Goal: Task Accomplishment & Management: Use online tool/utility

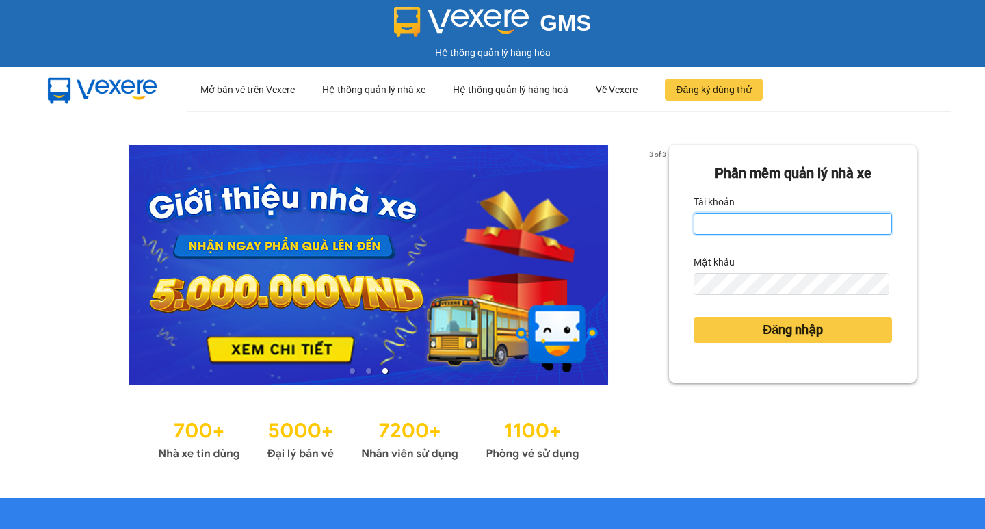
click at [719, 226] on input "Tài khoản" at bounding box center [792, 224] width 198 height 22
type input "thuoctv.kimhoang"
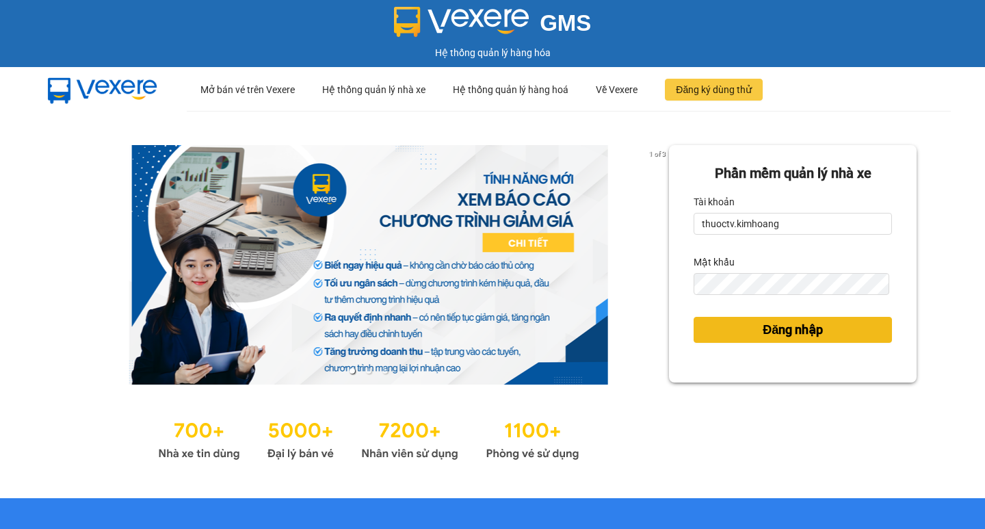
click at [805, 335] on span "Đăng nhập" at bounding box center [792, 329] width 60 height 19
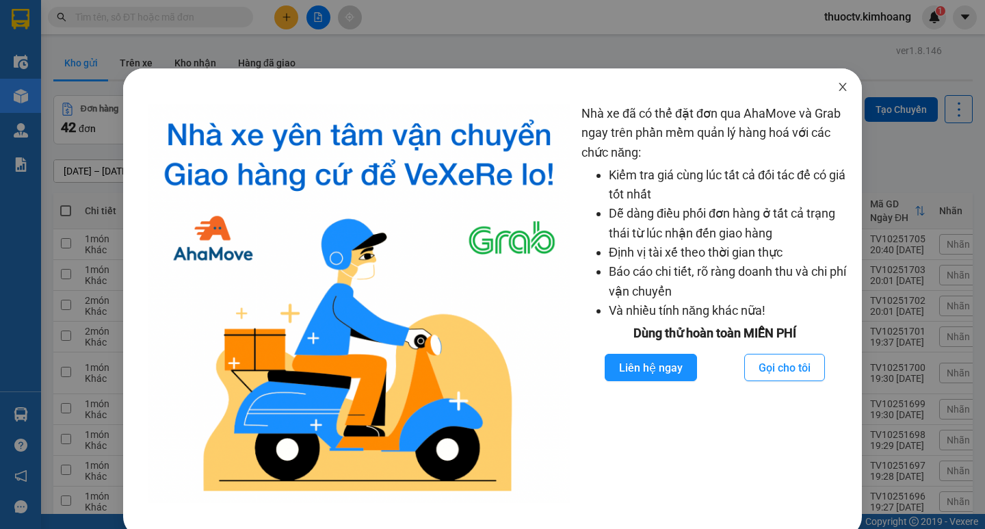
click at [837, 84] on icon "close" at bounding box center [842, 86] width 11 height 11
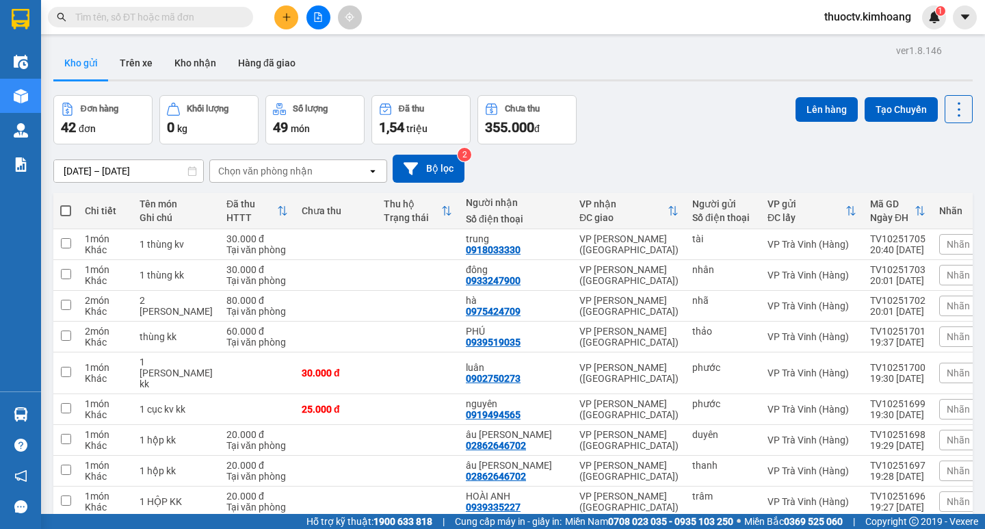
click at [115, 16] on input "text" at bounding box center [155, 17] width 161 height 15
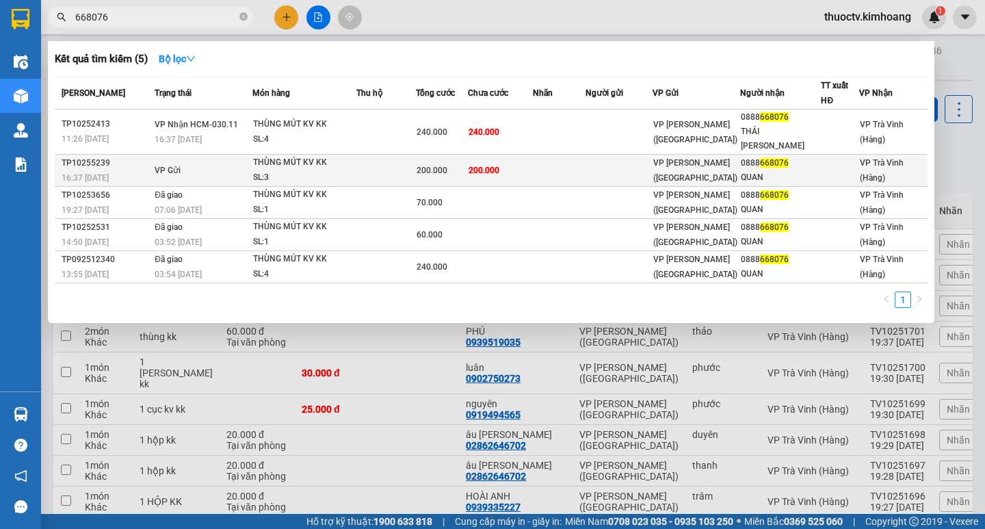
type input "668076"
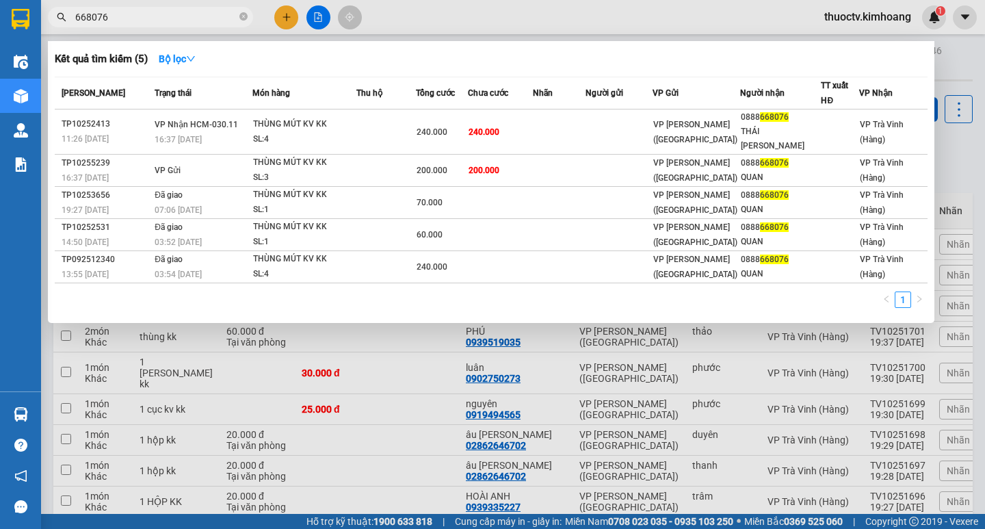
click at [529, 159] on td "200.000" at bounding box center [501, 171] width 66 height 32
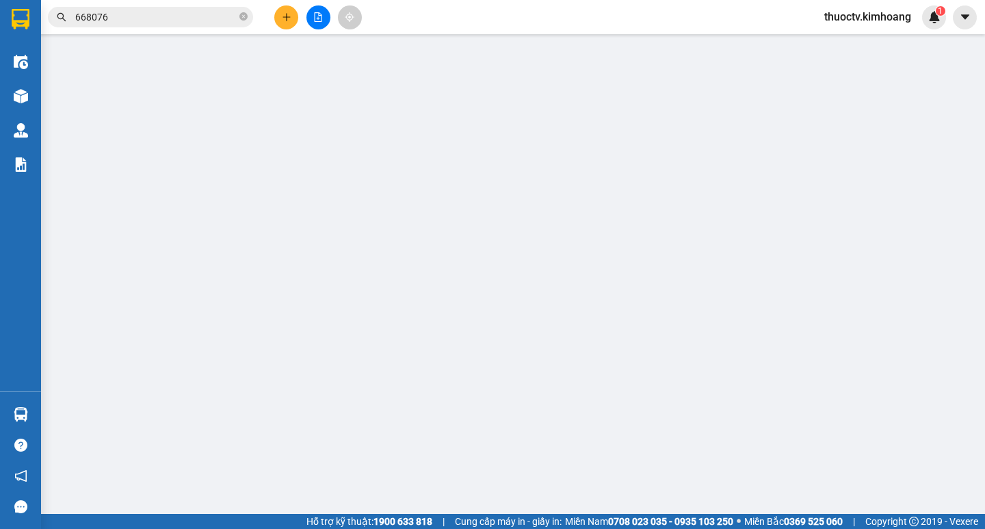
type input "0888668076"
type input "QUAN"
type input "200.000"
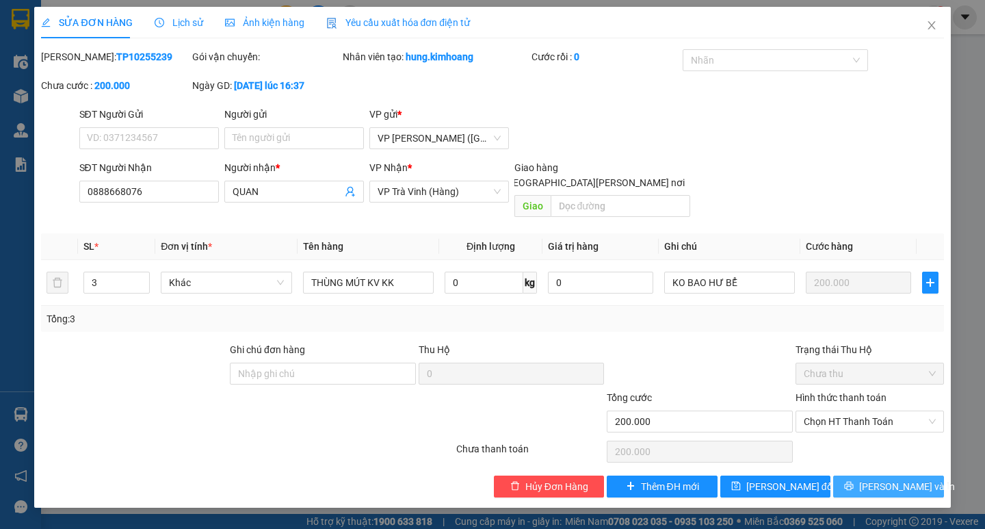
click at [892, 479] on span "[PERSON_NAME] và In" at bounding box center [907, 486] width 96 height 15
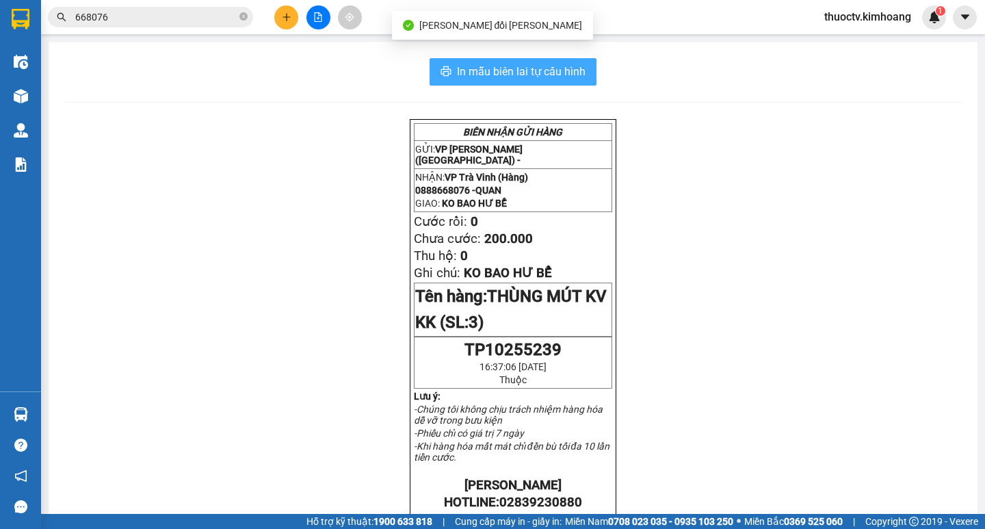
click at [463, 70] on span "In mẫu biên lai tự cấu hình" at bounding box center [521, 71] width 129 height 17
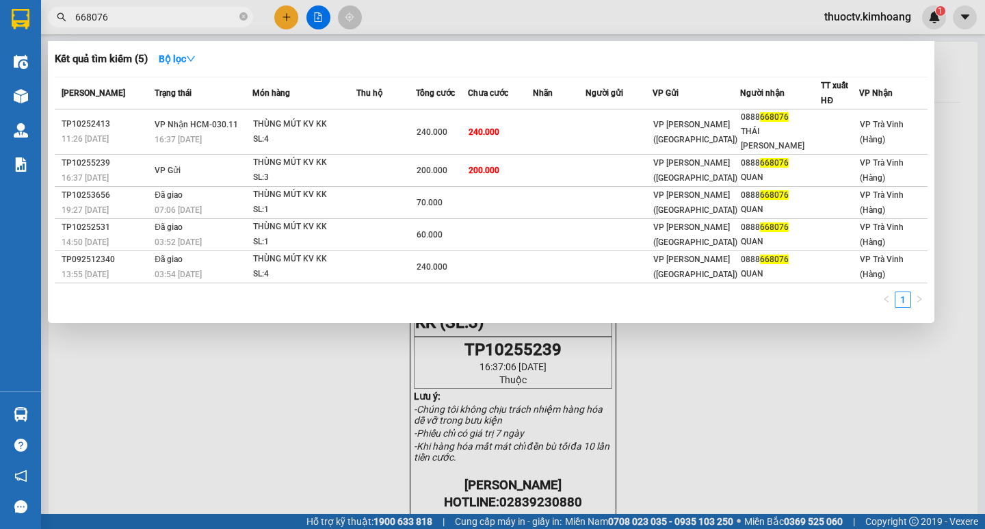
click at [115, 15] on input "668076" at bounding box center [155, 17] width 161 height 15
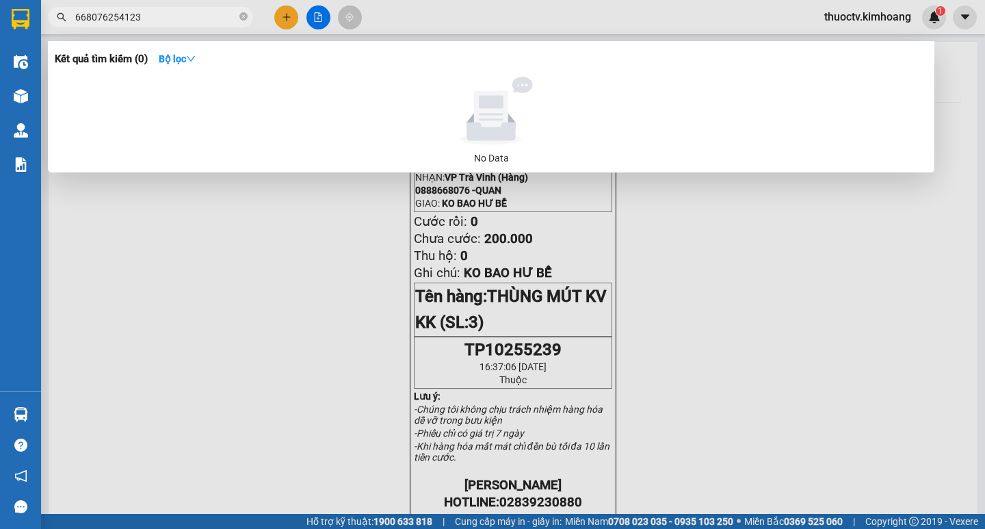
click at [148, 12] on input "668076254123" at bounding box center [155, 17] width 161 height 15
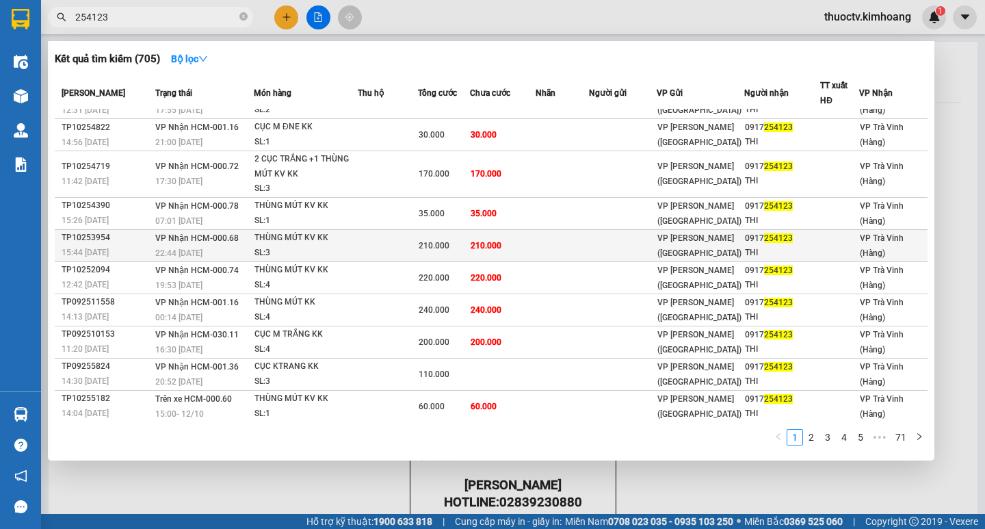
scroll to position [25, 0]
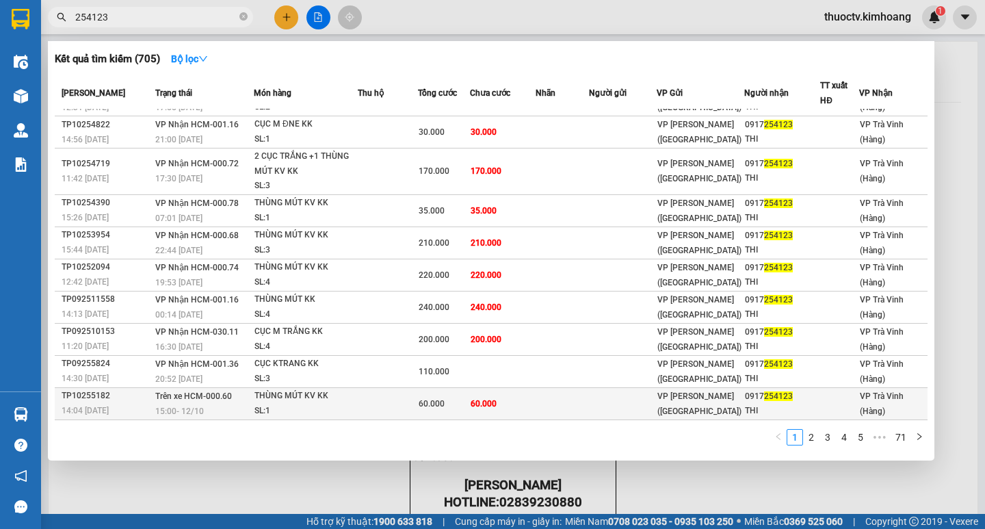
type input "254123"
